Goal: Find specific page/section: Find specific page/section

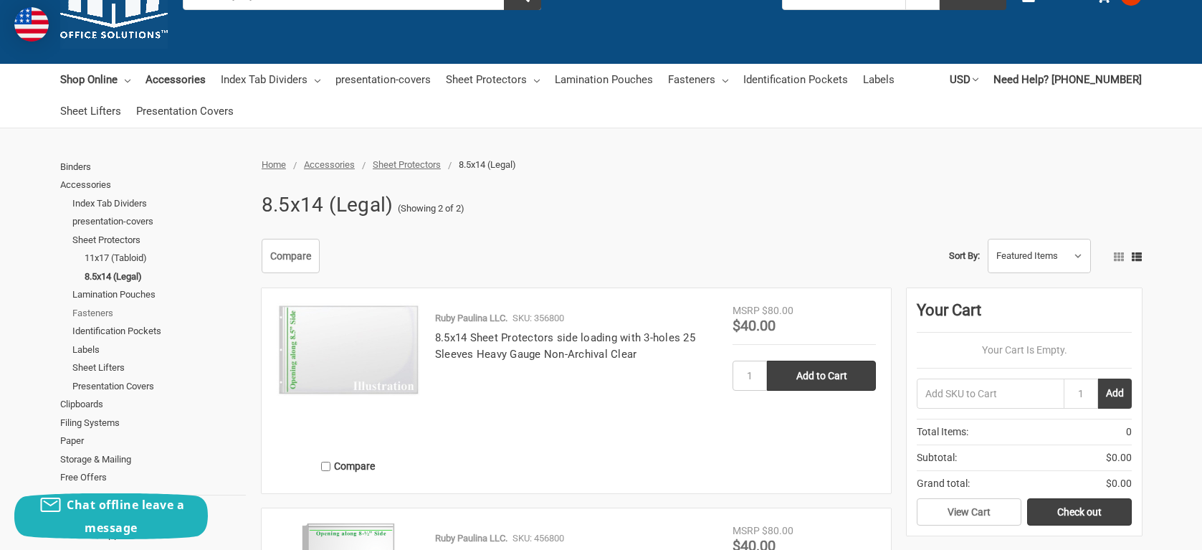
scroll to position [72, 0]
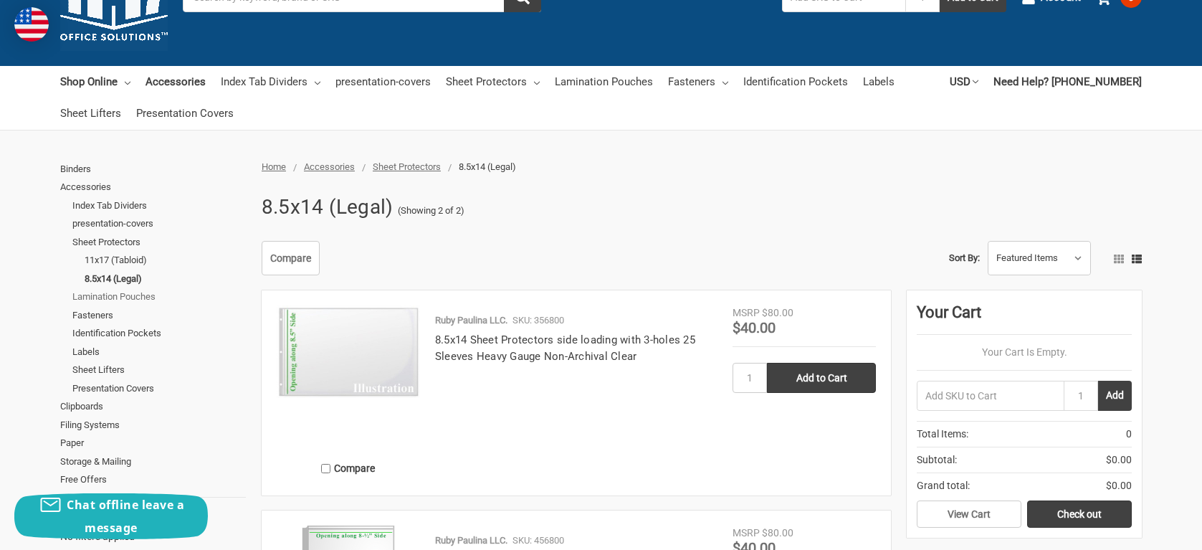
click at [140, 290] on link "Lamination Pouches" at bounding box center [158, 296] width 173 height 19
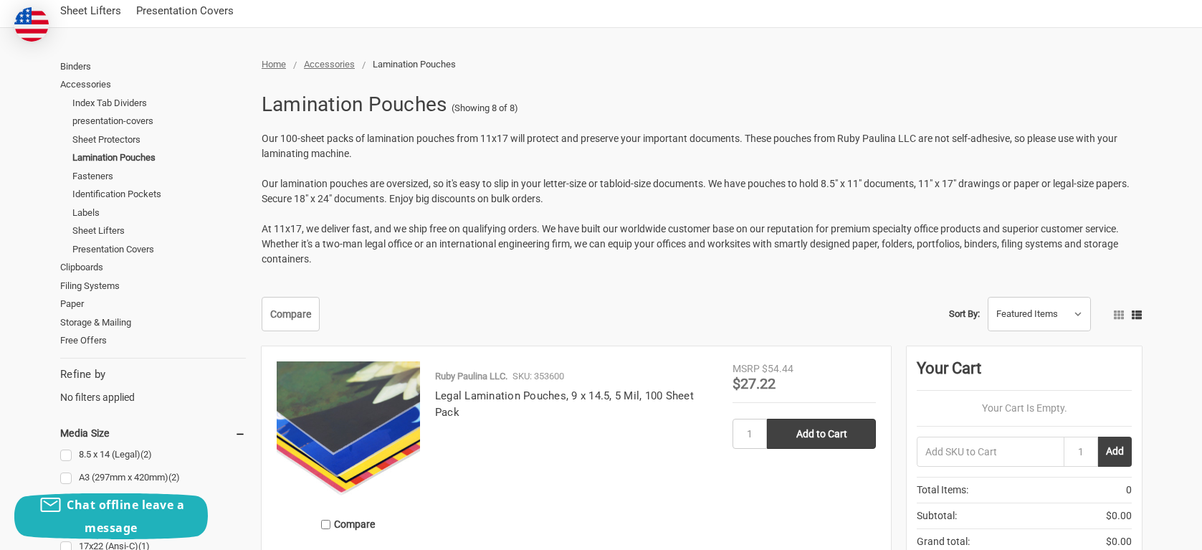
scroll to position [143, 0]
